Goal: Information Seeking & Learning: Learn about a topic

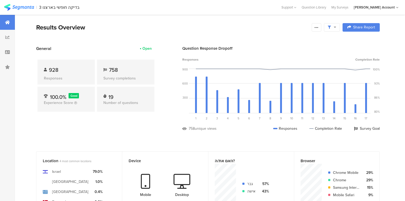
scroll to position [191, 0]
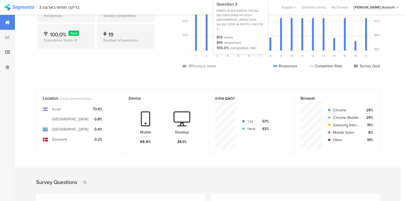
scroll to position [128, 0]
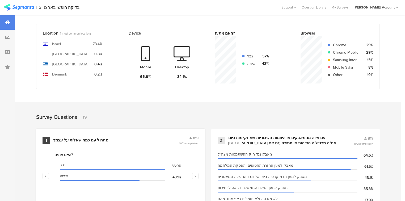
click at [64, 139] on div "נתחיל עם כמה ﻿שאלות על עצמך:" at bounding box center [80, 140] width 55 height 5
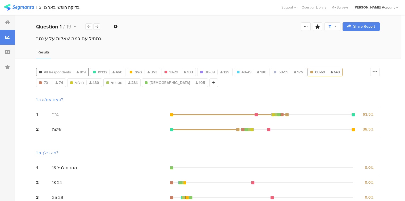
click at [68, 72] on span "All Respondents" at bounding box center [57, 72] width 27 height 6
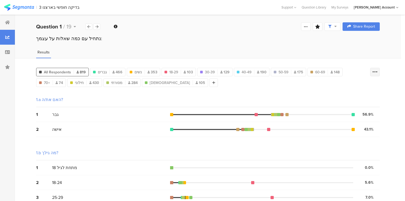
click at [378, 73] on icon at bounding box center [375, 71] width 5 height 5
click at [376, 99] on span at bounding box center [375, 98] width 8 height 4
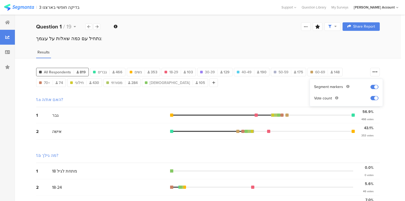
click at [19, 3] on section "| 3 בדיקה חופשי בארצנו Help Center Live Chat Support Question Library My Survey…" at bounding box center [202, 7] width 405 height 15
click at [19, 8] on img at bounding box center [19, 7] width 30 height 7
click at [8, 23] on icon at bounding box center [7, 22] width 5 height 4
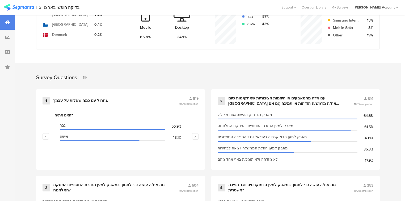
scroll to position [234, 0]
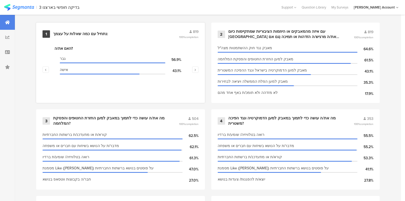
click at [55, 32] on div "נתחיל עם כמה ﻿שאלות על עצמך:" at bounding box center [80, 33] width 55 height 5
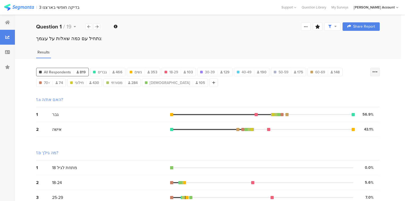
click at [378, 69] on icon at bounding box center [375, 71] width 5 height 5
click at [375, 97] on span at bounding box center [375, 98] width 8 height 4
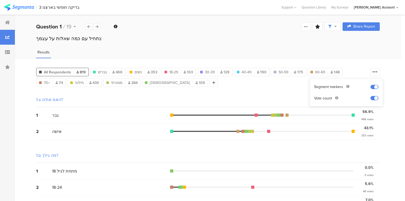
click at [9, 24] on icon at bounding box center [7, 22] width 5 height 4
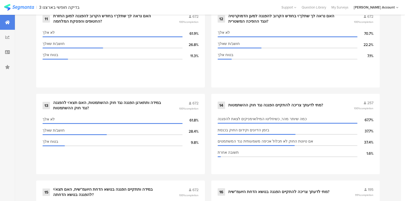
scroll to position [702, 0]
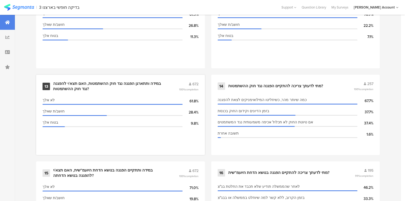
click at [66, 83] on div "במידה ותתארגן הפגנה נגד חוק ההשתמטות, האם תצא/י להפגנה נגד חוק ההשתמטות?" at bounding box center [109, 86] width 113 height 10
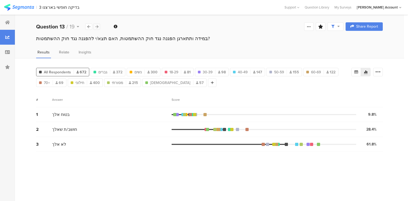
click at [97, 24] on div at bounding box center [96, 26] width 7 height 6
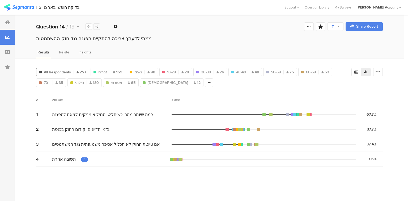
click at [97, 24] on div at bounding box center [96, 26] width 7 height 6
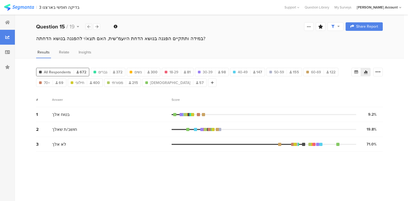
click at [86, 27] on div at bounding box center [88, 26] width 7 height 6
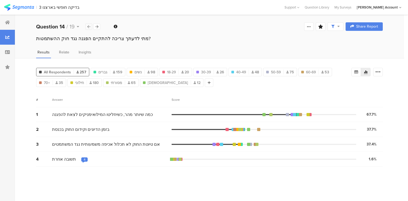
click at [86, 27] on div at bounding box center [88, 26] width 7 height 6
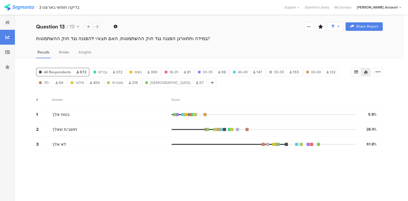
click at [96, 27] on icon at bounding box center [96, 26] width 3 height 3
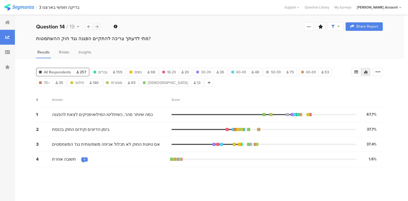
click at [96, 27] on icon at bounding box center [96, 26] width 3 height 3
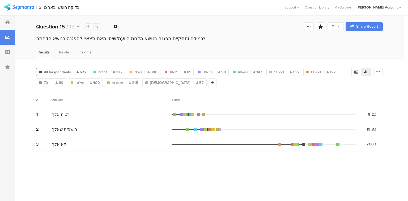
click at [96, 27] on icon at bounding box center [96, 26] width 3 height 3
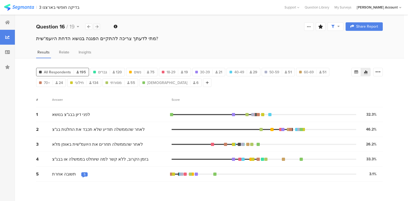
click at [96, 27] on icon at bounding box center [96, 26] width 3 height 3
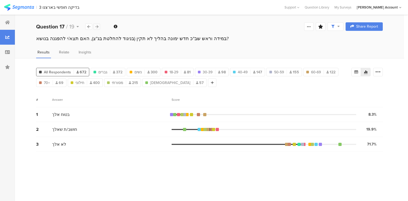
click at [96, 27] on icon at bounding box center [96, 26] width 3 height 3
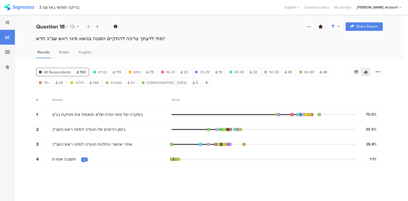
click at [90, 28] on icon at bounding box center [88, 26] width 3 height 3
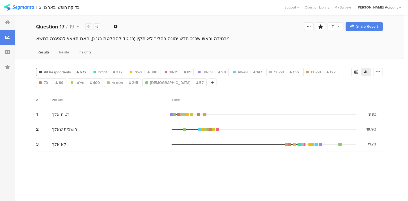
click at [90, 28] on icon at bounding box center [88, 26] width 3 height 3
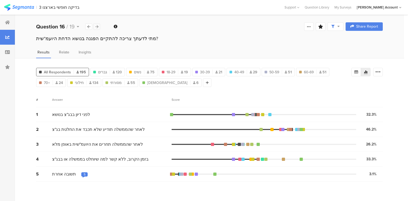
click at [98, 27] on icon at bounding box center [96, 26] width 3 height 3
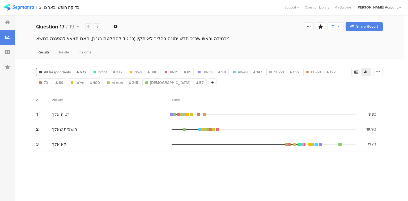
click at [89, 28] on icon at bounding box center [88, 26] width 3 height 3
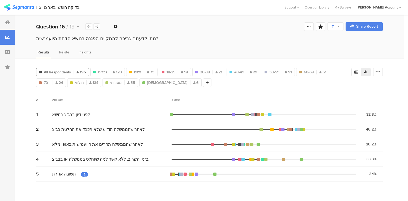
click at [173, 98] on div "Score" at bounding box center [177, 99] width 11 height 5
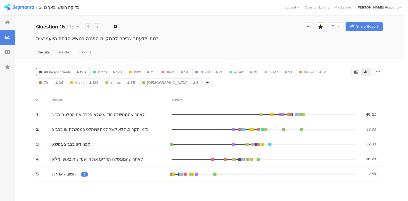
click at [89, 27] on icon at bounding box center [88, 26] width 3 height 3
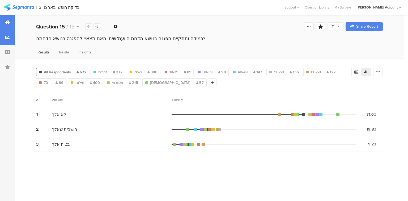
click at [3, 24] on div at bounding box center [7, 22] width 15 height 15
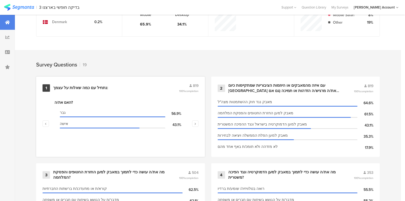
scroll to position [95, 0]
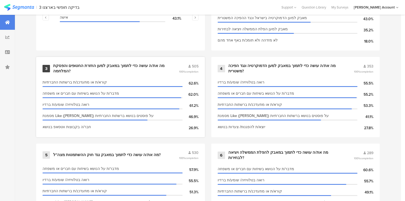
scroll to position [329, 0]
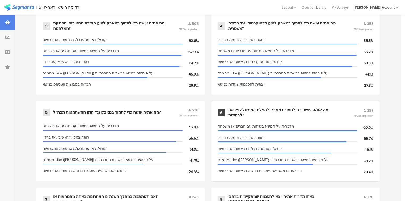
click at [252, 110] on div "מה את/ה עושה כדי לתמוך במאבק להפלת הממשלה ויציאה לבחירות?" at bounding box center [284, 112] width 113 height 10
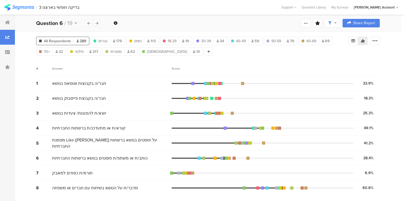
scroll to position [31, 0]
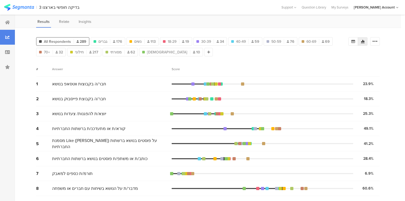
click at [176, 69] on div "Score" at bounding box center [177, 69] width 11 height 5
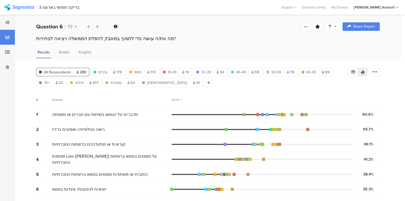
scroll to position [0, 0]
click at [89, 26] on icon at bounding box center [88, 26] width 3 height 3
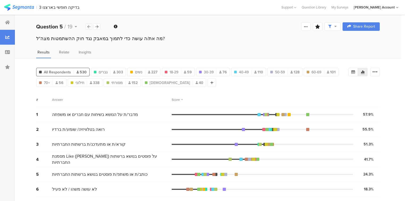
click at [87, 27] on div at bounding box center [88, 26] width 7 height 6
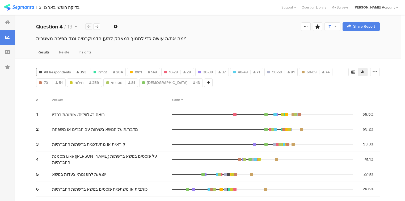
click at [88, 26] on icon at bounding box center [88, 26] width 3 height 3
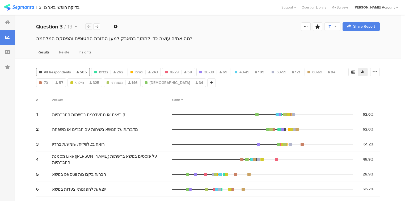
click at [89, 27] on icon at bounding box center [88, 26] width 3 height 3
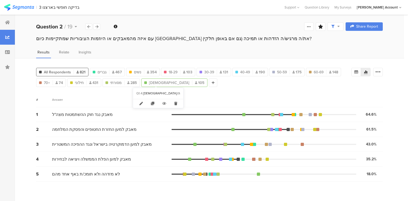
click at [195, 82] on span "105" at bounding box center [200, 83] width 10 height 6
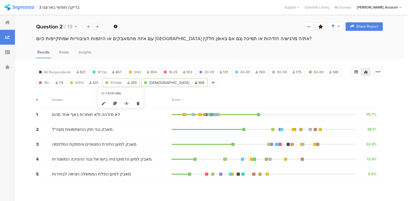
click at [120, 82] on span "מסורתי" at bounding box center [115, 83] width 11 height 6
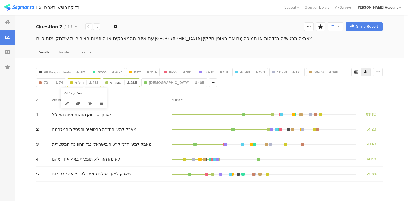
click at [82, 80] on span "חילוני" at bounding box center [79, 83] width 9 height 6
type input "חילוני"
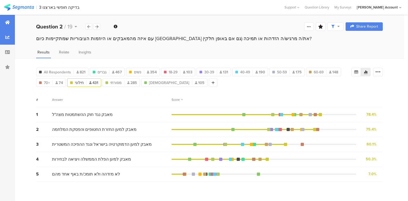
click at [7, 21] on icon at bounding box center [7, 22] width 5 height 4
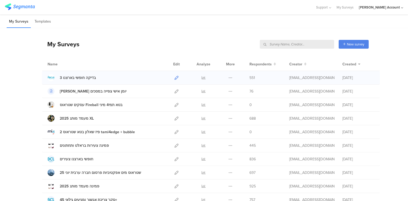
click at [175, 79] on icon at bounding box center [177, 78] width 4 height 4
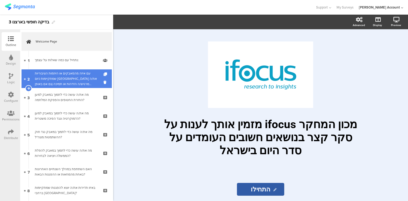
click at [72, 81] on div "עם איזה מהמאבקים או היוזמות הציבוריות שמתקיימות כיום בישראל את/ה מרגיש/ה הזדהות…" at bounding box center [67, 79] width 64 height 16
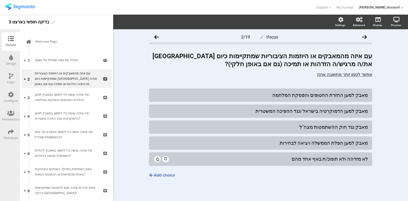
click at [5, 77] on div "Logic" at bounding box center [11, 78] width 19 height 19
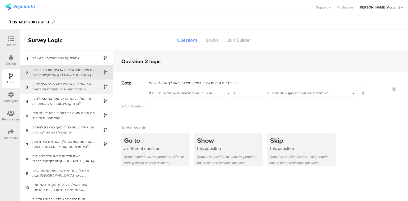
click at [83, 86] on div "מה את/ה עושה כדי לתמוך במאבק למען החזרת החטופים והפסקת המלחמה?" at bounding box center [62, 87] width 66 height 10
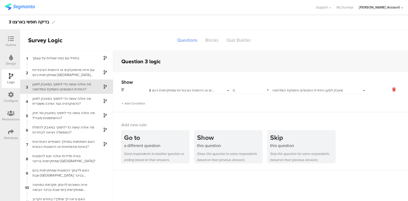
click at [391, 90] on icon at bounding box center [394, 89] width 13 height 6
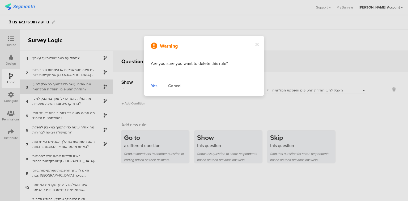
click at [180, 86] on div "Cancel" at bounding box center [174, 86] width 13 height 6
